Goal: Information Seeking & Learning: Learn about a topic

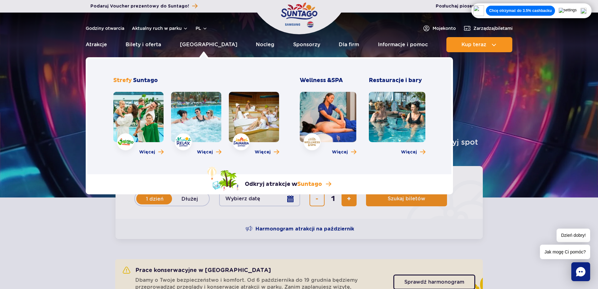
click at [155, 152] on span "Więcej" at bounding box center [147, 152] width 16 height 6
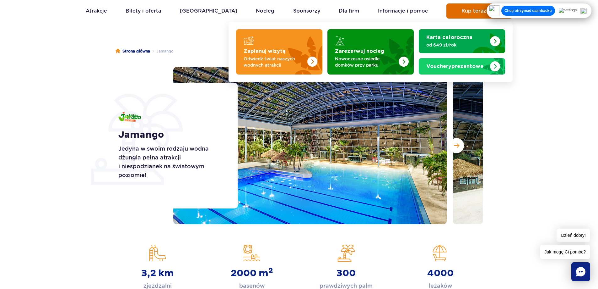
scroll to position [31, 0]
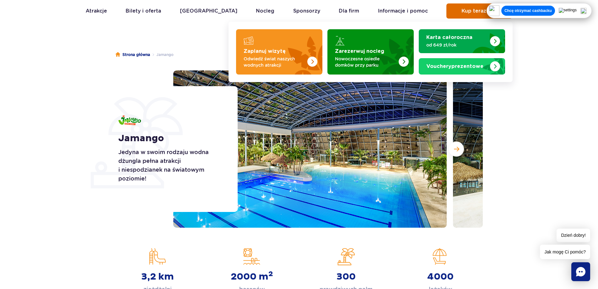
click at [454, 12] on button "Kup teraz" at bounding box center [480, 10] width 66 height 15
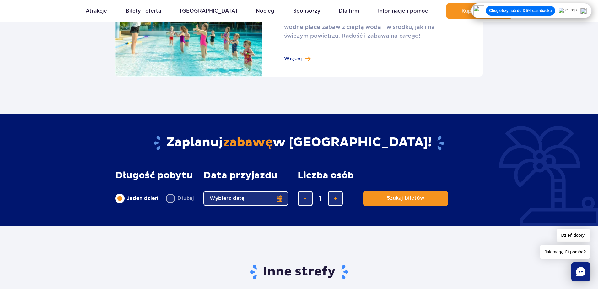
scroll to position [848, 0]
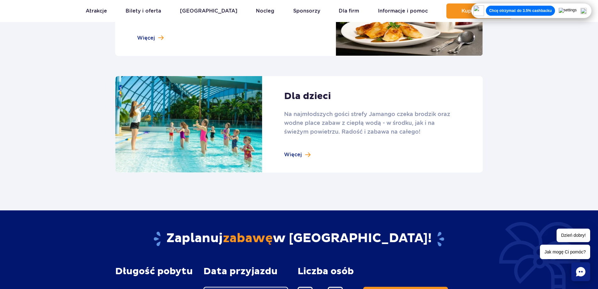
click at [587, 9] on img at bounding box center [584, 11] width 6 height 6
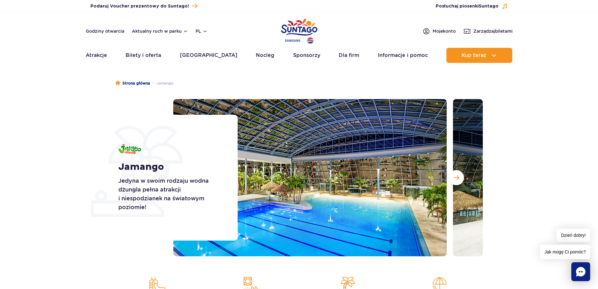
scroll to position [0, 0]
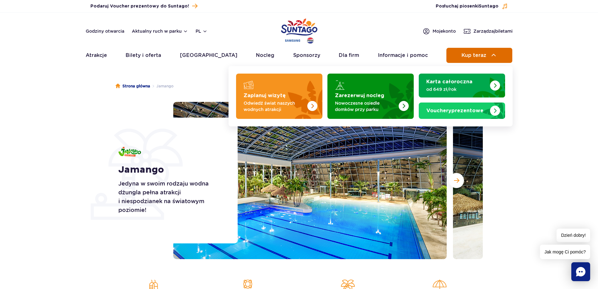
click at [458, 58] on button "Kup teraz" at bounding box center [480, 55] width 66 height 15
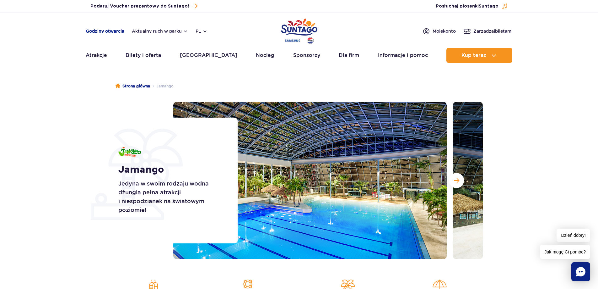
click at [106, 29] on link "Godziny otwarcia" at bounding box center [105, 31] width 39 height 6
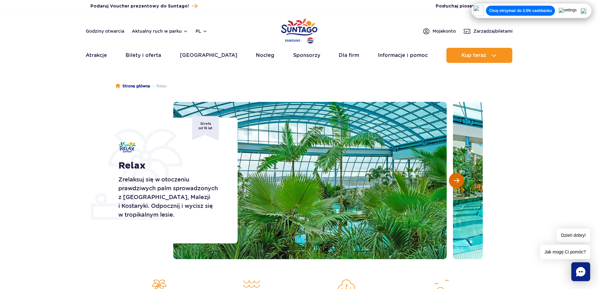
click at [457, 181] on span "Następny slajd" at bounding box center [456, 180] width 5 height 6
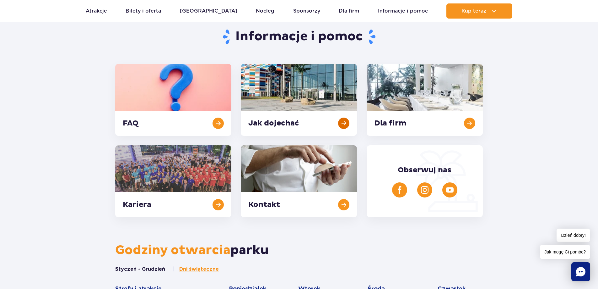
scroll to position [126, 0]
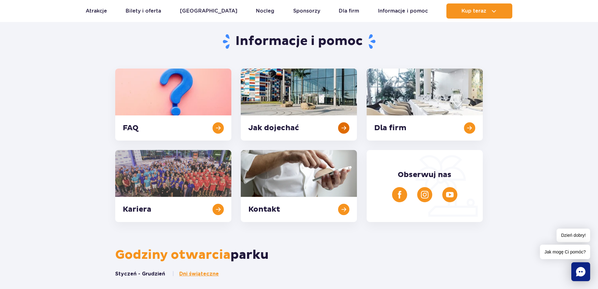
click at [284, 128] on link at bounding box center [299, 104] width 116 height 72
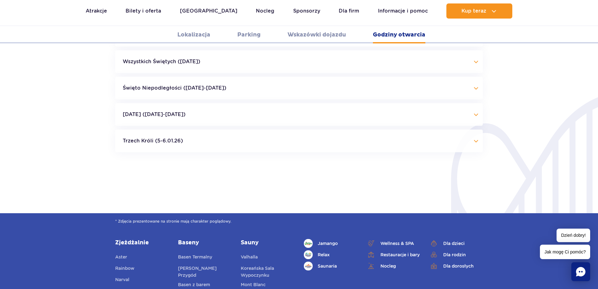
scroll to position [1338, 0]
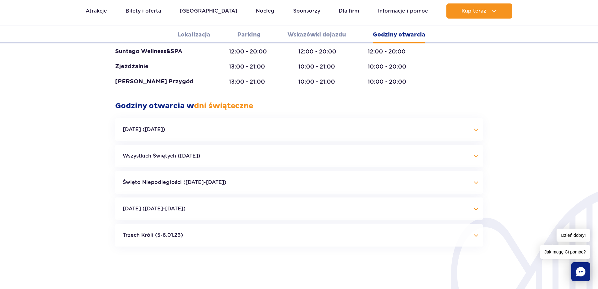
click at [183, 118] on button "[DATE] ([DATE])" at bounding box center [299, 129] width 368 height 23
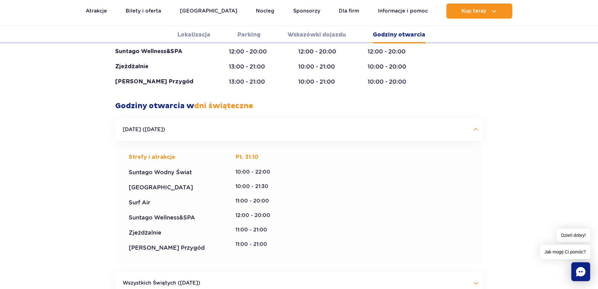
click at [183, 118] on button "[DATE] ([DATE])" at bounding box center [299, 129] width 368 height 23
